Goal: Information Seeking & Learning: Compare options

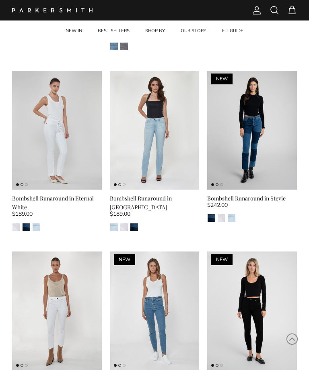
scroll to position [894, 0]
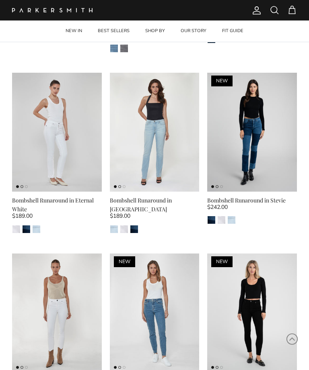
click at [224, 216] on img "Eternal White" at bounding box center [221, 220] width 8 height 8
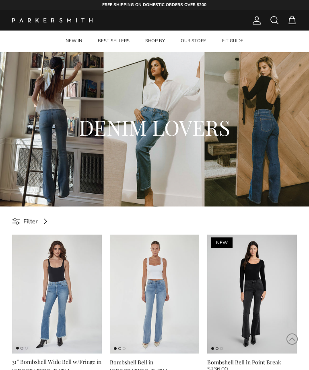
scroll to position [87, 0]
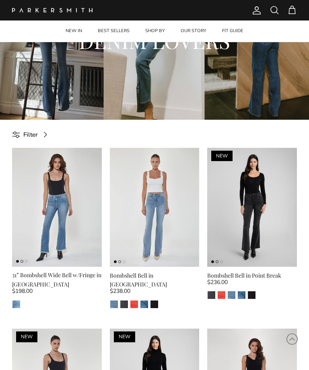
click at [221, 295] on img "Watermelon" at bounding box center [221, 295] width 8 height 8
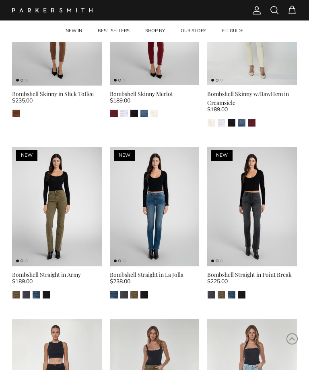
scroll to position [1353, 0]
click at [130, 291] on img "Army" at bounding box center [134, 295] width 8 height 8
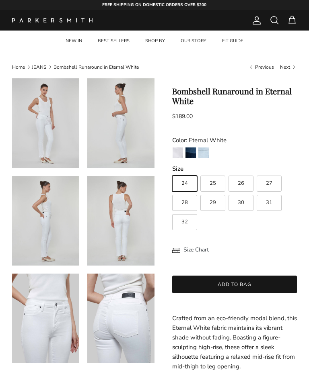
click at [206, 156] on img "Riviera" at bounding box center [203, 152] width 10 height 10
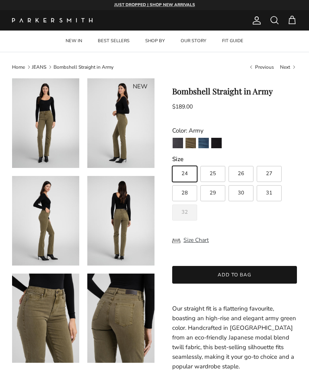
click at [215, 138] on img "Stallion" at bounding box center [216, 143] width 10 height 10
